Goal: Transaction & Acquisition: Book appointment/travel/reservation

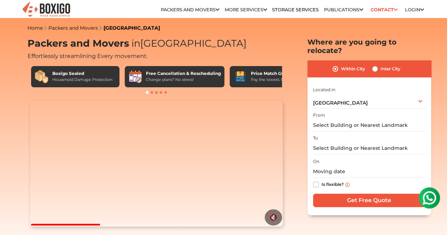
click at [345, 111] on div "From" at bounding box center [369, 121] width 112 height 21
click at [343, 119] on input "text" at bounding box center [369, 125] width 112 height 12
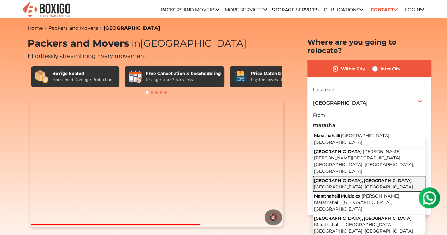
click at [338, 176] on button "[GEOGRAPHIC_DATA], [GEOGRAPHIC_DATA], [GEOGRAPHIC_DATA]" at bounding box center [369, 184] width 112 height 16
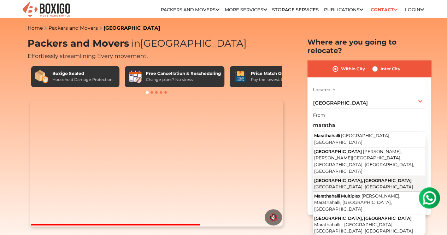
type input "[GEOGRAPHIC_DATA], [GEOGRAPHIC_DATA], [GEOGRAPHIC_DATA], [GEOGRAPHIC_DATA]"
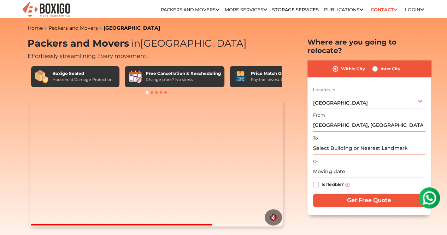
click at [342, 144] on input "text" at bounding box center [369, 148] width 112 height 12
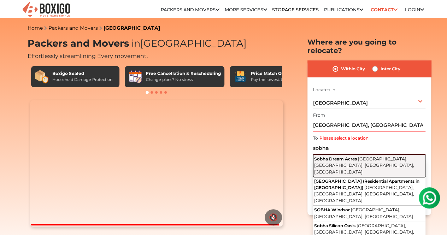
click at [339, 157] on button "Sobha Dream Acres [GEOGRAPHIC_DATA], [GEOGRAPHIC_DATA], [GEOGRAPHIC_DATA], [GEO…" at bounding box center [369, 166] width 112 height 22
type input "Sobha Dream Acres, [GEOGRAPHIC_DATA], [GEOGRAPHIC_DATA], [GEOGRAPHIC_DATA], [GE…"
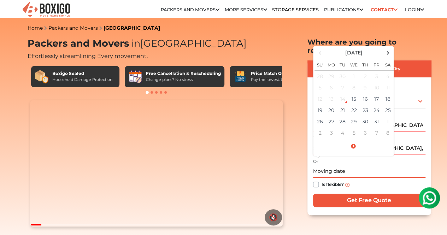
click at [328, 166] on input "text" at bounding box center [369, 172] width 112 height 12
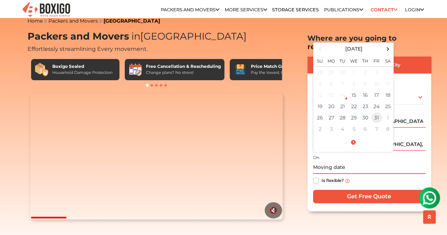
scroll to position [8, 0]
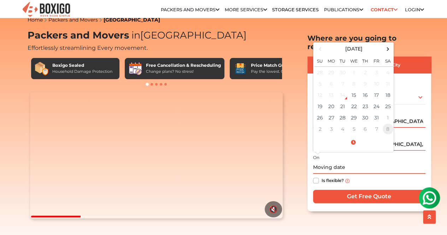
click at [390, 123] on td "8" at bounding box center [388, 128] width 11 height 11
type input "[DATE] 12:00 AM"
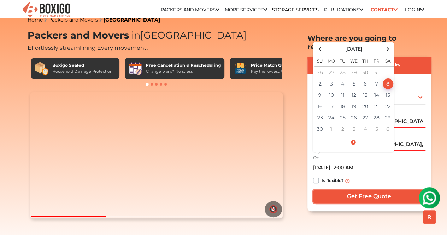
click at [342, 190] on input "Get Free Quote" at bounding box center [369, 196] width 112 height 13
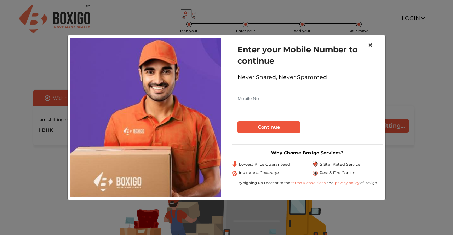
click at [371, 43] on span "×" at bounding box center [369, 45] width 5 height 10
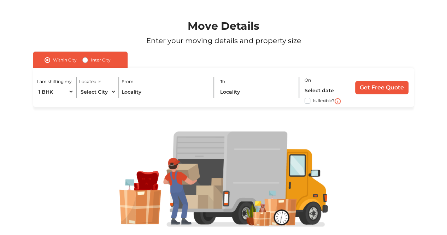
scroll to position [39, 0]
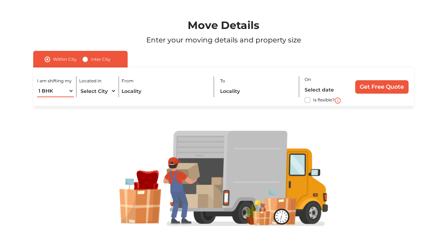
click at [56, 89] on select "1 BHK 2 BHK 3 BHK 3 + BHK FEW ITEMS" at bounding box center [55, 91] width 37 height 12
select select "2 BHK"
click at [37, 85] on select "1 BHK 2 BHK 3 BHK 3 + BHK FEW ITEMS" at bounding box center [55, 91] width 37 height 12
click at [98, 91] on select "Select City Bangalore Bengaluru Bhopal Bhubaneswar Chennai Coimbatore Cuttack D…" at bounding box center [97, 91] width 37 height 12
select select "[GEOGRAPHIC_DATA]"
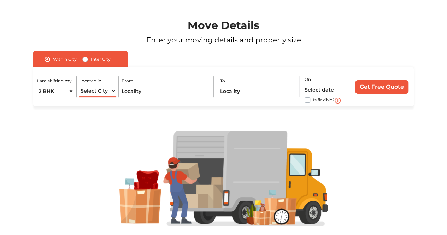
click at [79, 85] on select "Select City Bangalore Bengaluru Bhopal Bhubaneswar Chennai Coimbatore Cuttack D…" at bounding box center [97, 91] width 37 height 12
click at [152, 92] on input "text" at bounding box center [165, 91] width 87 height 12
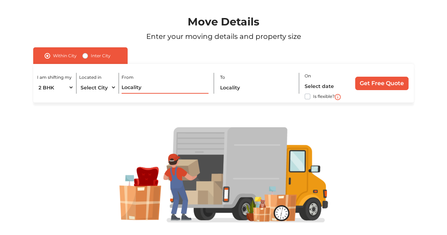
scroll to position [42, 0]
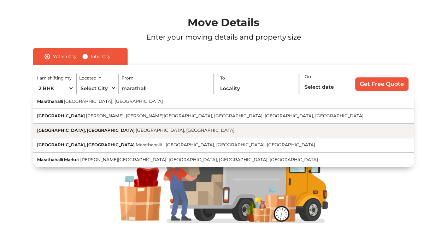
click at [156, 132] on span "[GEOGRAPHIC_DATA], [GEOGRAPHIC_DATA]" at bounding box center [185, 130] width 99 height 5
type input "[GEOGRAPHIC_DATA], [GEOGRAPHIC_DATA], [GEOGRAPHIC_DATA], [GEOGRAPHIC_DATA]"
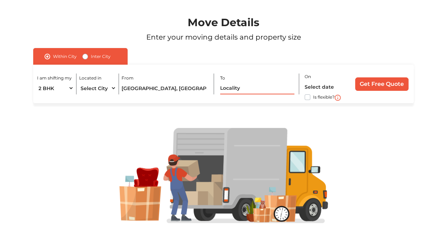
click at [246, 87] on input "text" at bounding box center [257, 88] width 75 height 12
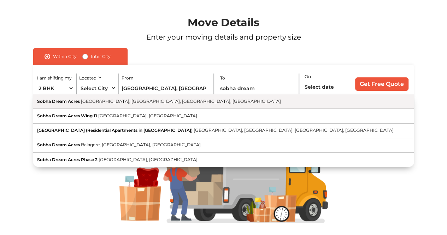
click at [151, 102] on span "[GEOGRAPHIC_DATA], [GEOGRAPHIC_DATA], [GEOGRAPHIC_DATA], [GEOGRAPHIC_DATA]" at bounding box center [181, 101] width 200 height 5
type input "Sobha Dream Acres, [GEOGRAPHIC_DATA], [GEOGRAPHIC_DATA], [GEOGRAPHIC_DATA], [GE…"
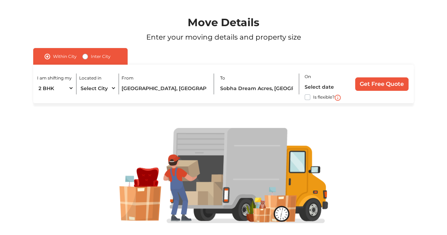
click at [335, 80] on div "On Is flexible?" at bounding box center [328, 84] width 46 height 24
click at [321, 88] on input "text" at bounding box center [327, 87] width 44 height 12
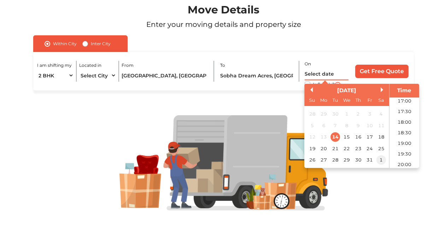
scroll to position [54, 0]
click at [370, 163] on div "31" at bounding box center [370, 161] width 10 height 10
type input "31/10/2025 12:00 AM"
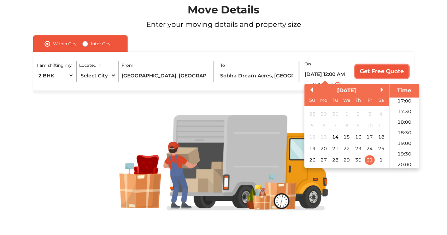
click at [385, 70] on input "Get Free Quote" at bounding box center [381, 71] width 53 height 13
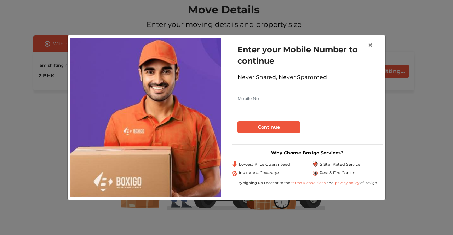
click at [372, 105] on form "Enter your Mobile Number to continue Never Shared, Never Spammed Continue" at bounding box center [306, 88] width 139 height 89
click at [382, 97] on div "Enter your Mobile Number to continue Never Shared, Never Spammed Continue" at bounding box center [307, 88] width 151 height 100
click at [361, 99] on input "text" at bounding box center [306, 98] width 139 height 11
click at [370, 90] on form "Enter your Mobile Number to continue Never Shared, Never Spammed Continue" at bounding box center [306, 88] width 139 height 89
click at [329, 103] on input "text" at bounding box center [306, 98] width 139 height 11
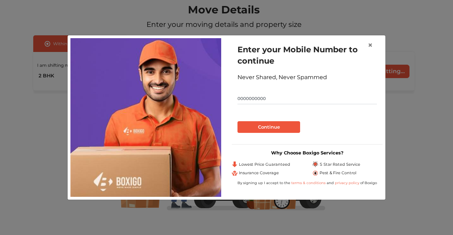
type input "0000000000"
click at [274, 123] on button "Continue" at bounding box center [268, 127] width 63 height 12
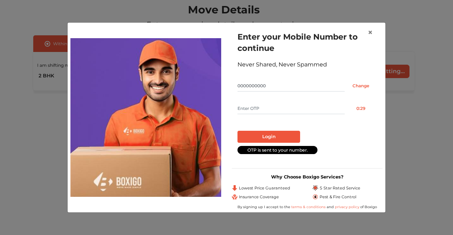
click at [364, 127] on div "Login" at bounding box center [306, 133] width 139 height 17
click at [351, 155] on div "Enter your Mobile Number to continue Never Shared, Never Spammed 0000000000 Cha…" at bounding box center [307, 93] width 151 height 137
click at [373, 31] on button "×" at bounding box center [370, 33] width 16 height 20
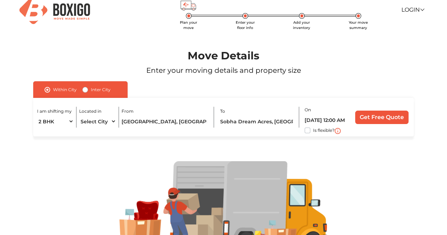
scroll to position [0, 0]
